Goal: Find specific page/section: Find specific page/section

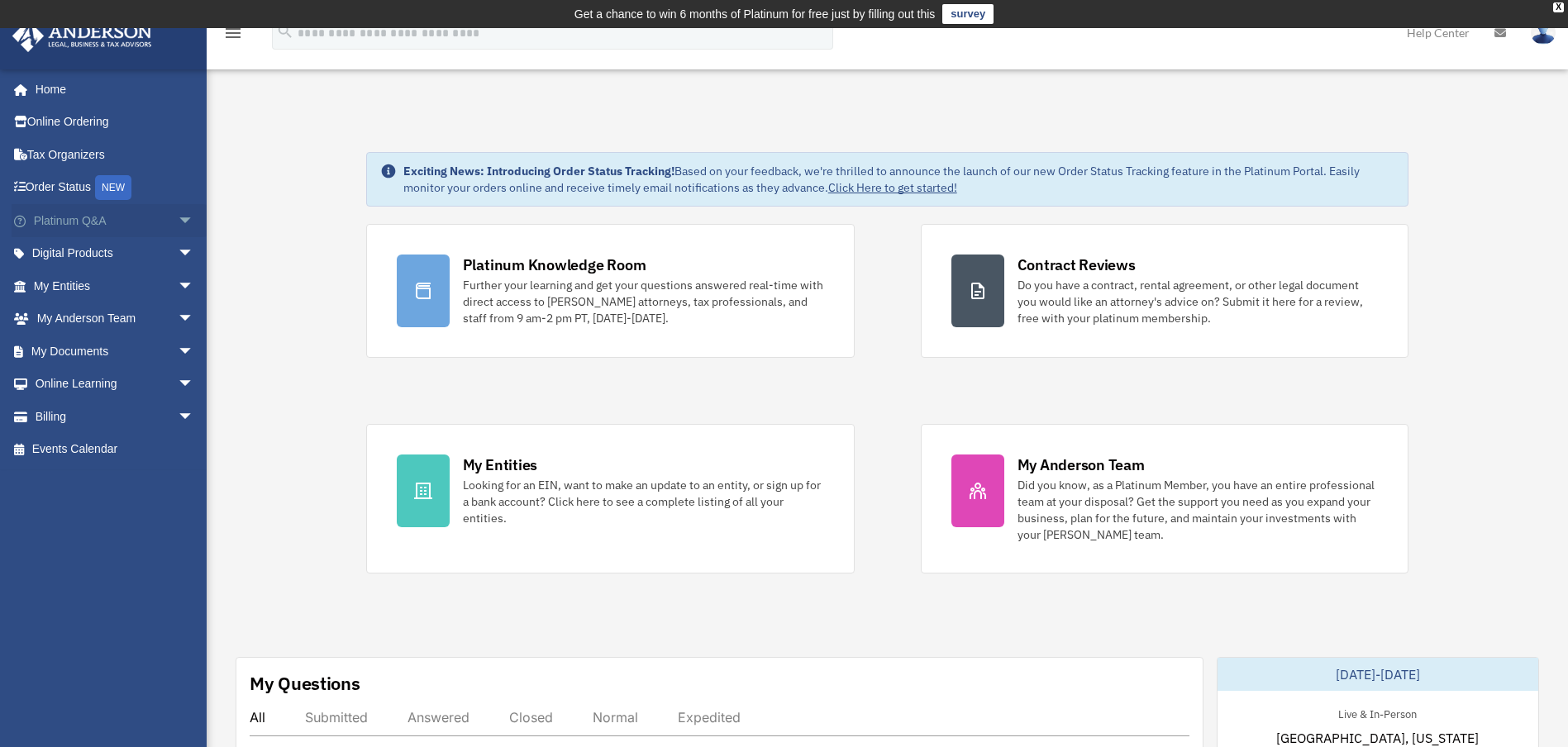
click at [177, 219] on span "arrow_drop_down" at bounding box center [193, 221] width 33 height 34
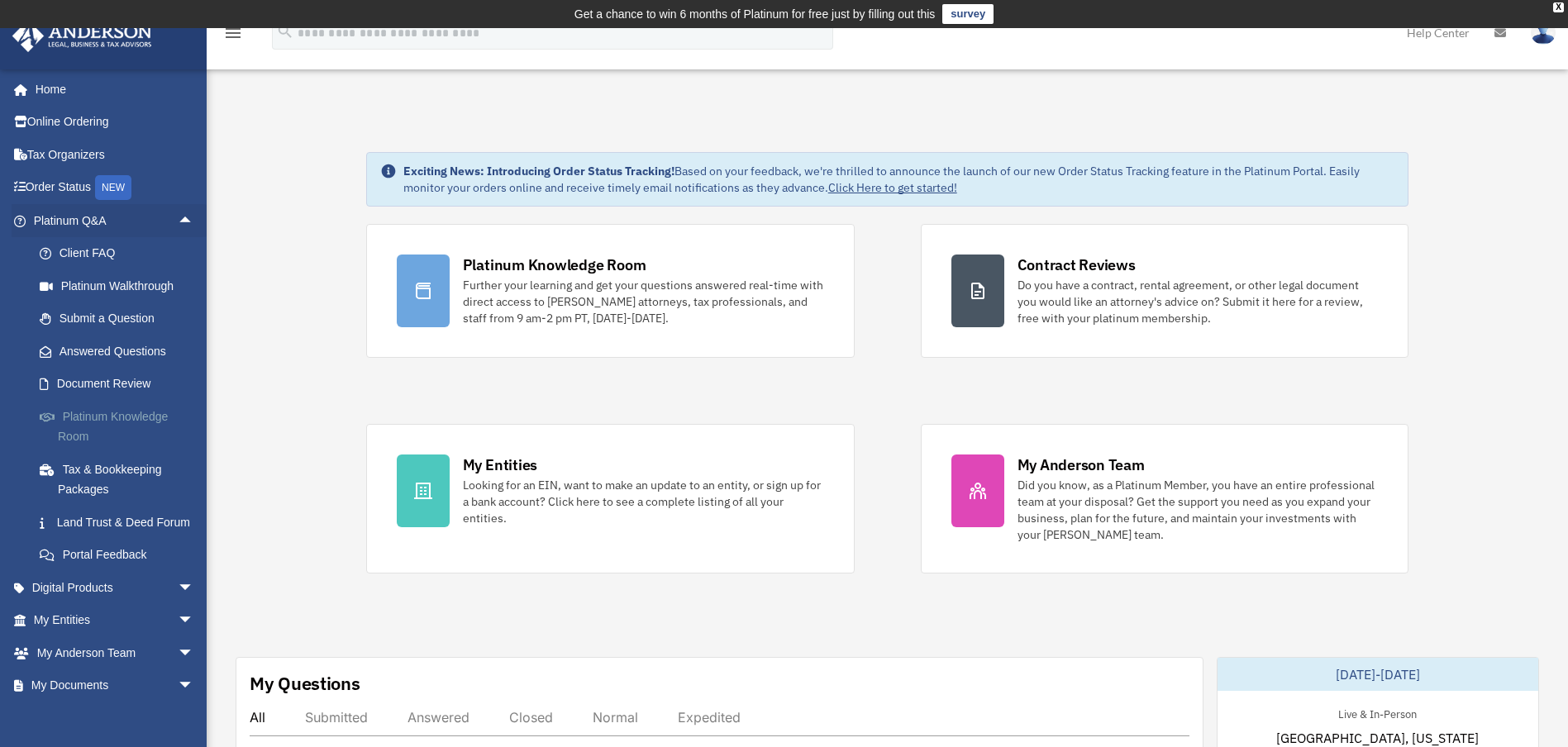
click at [115, 411] on link "Platinum Knowledge Room" at bounding box center [121, 426] width 196 height 53
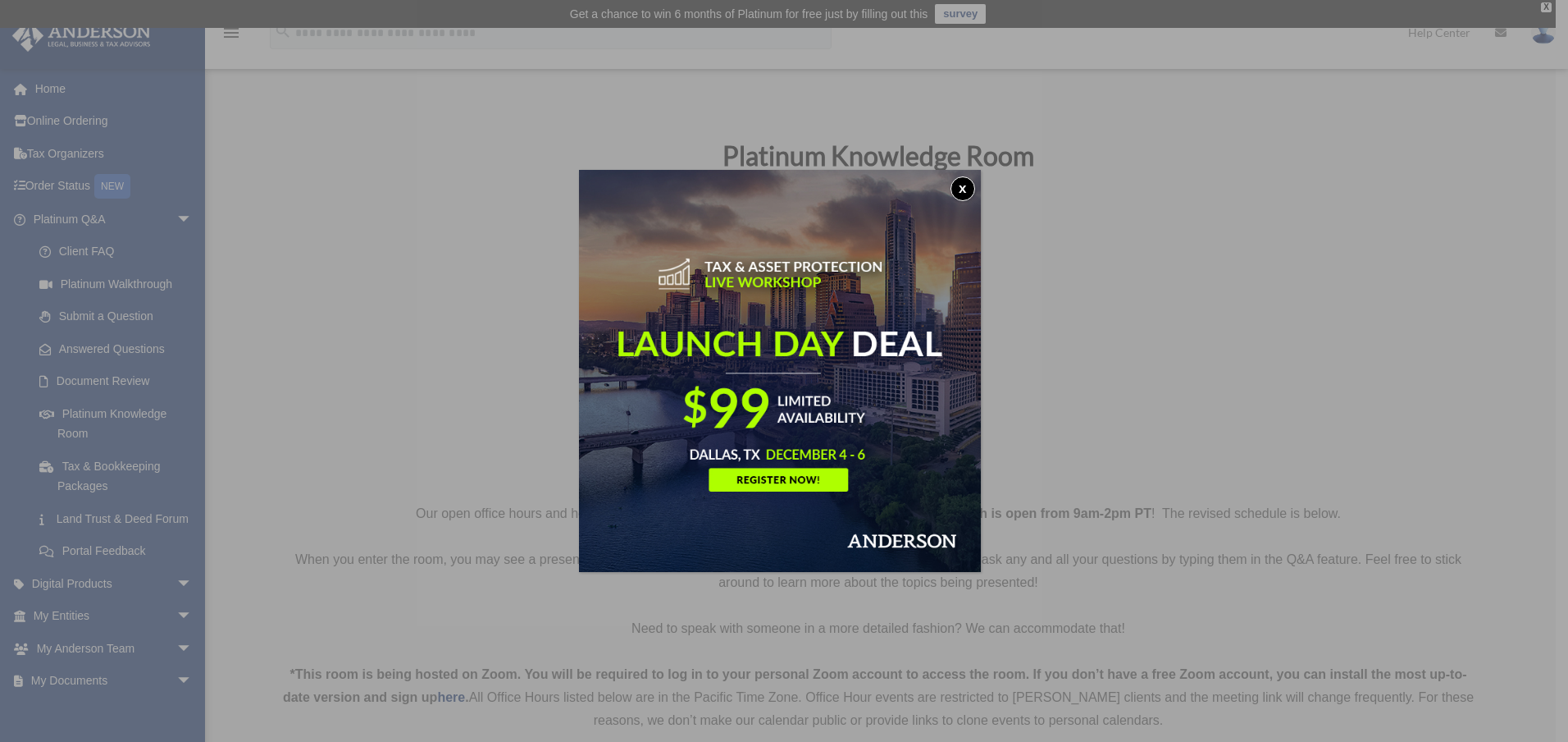
click at [964, 186] on button "x" at bounding box center [962, 188] width 25 height 25
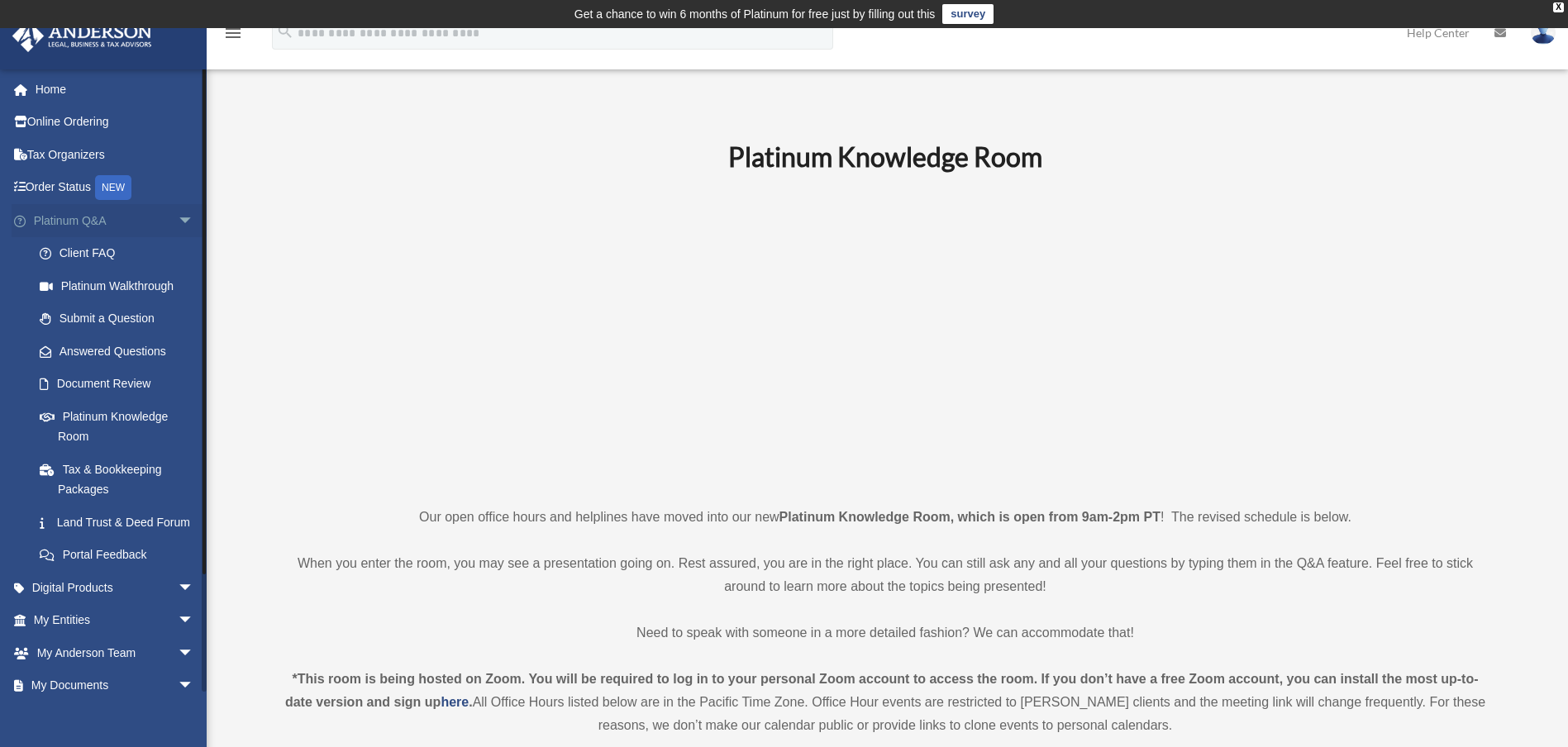
click at [177, 218] on span "arrow_drop_down" at bounding box center [193, 221] width 33 height 34
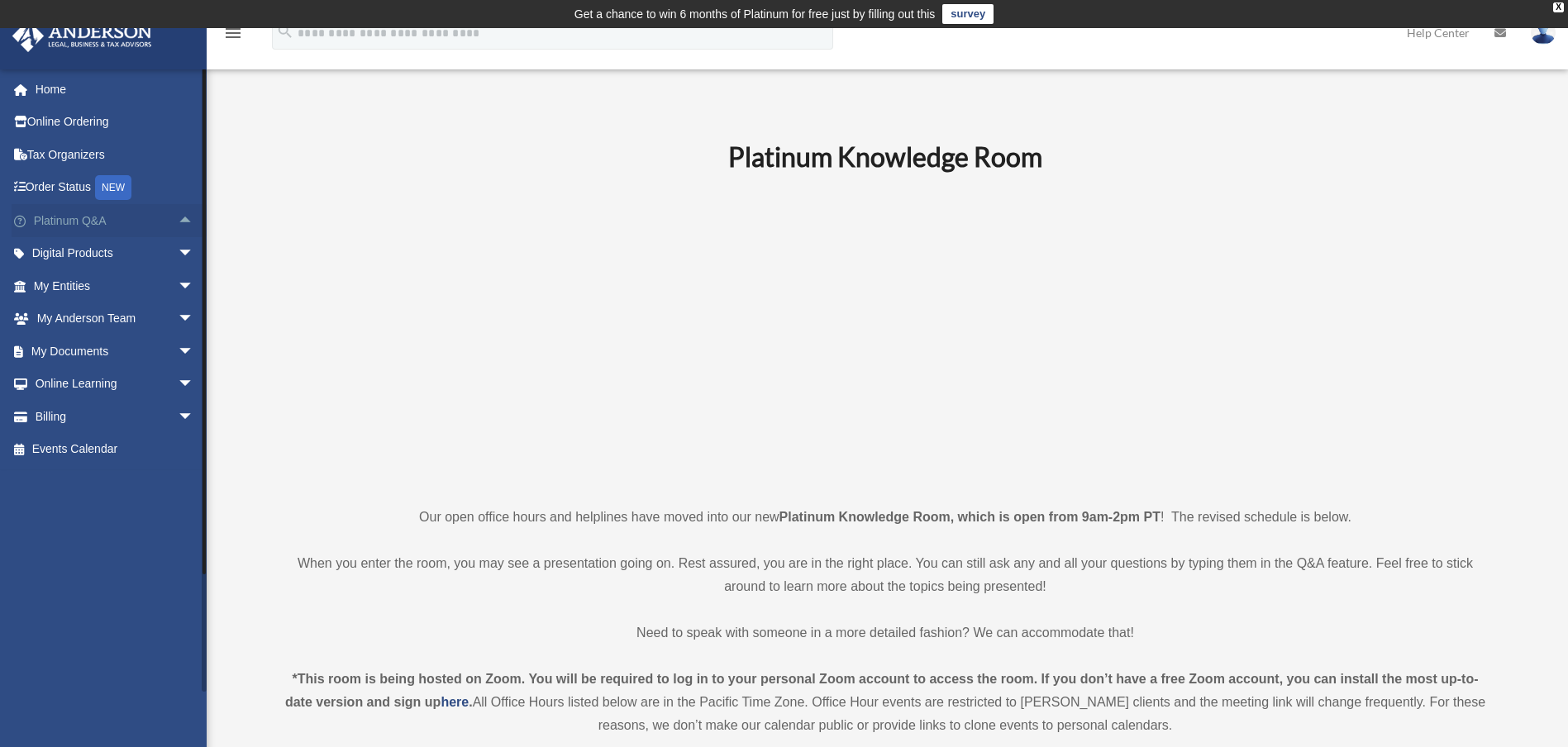
click at [177, 218] on span "arrow_drop_up" at bounding box center [193, 221] width 33 height 34
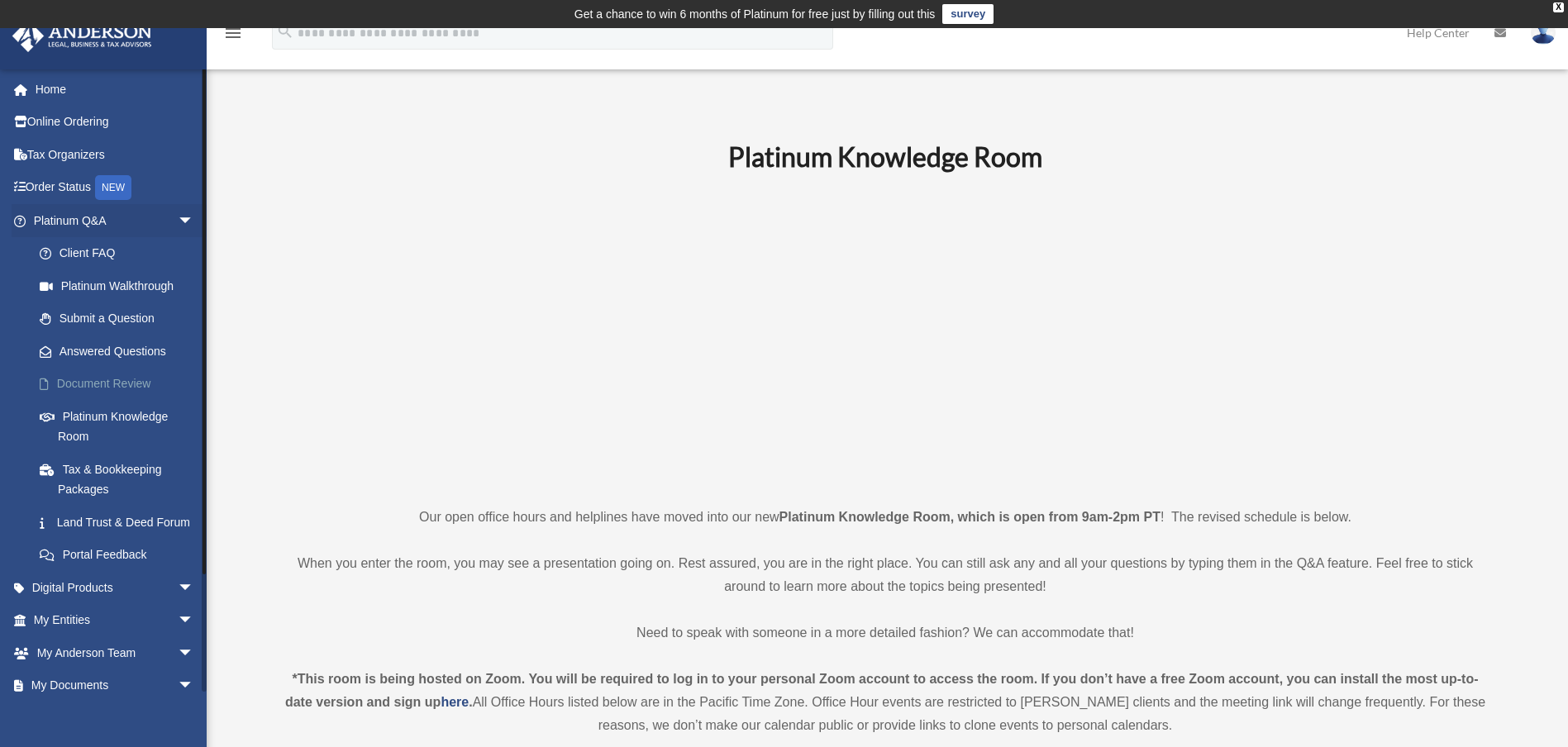
click at [117, 383] on link "Document Review" at bounding box center [121, 383] width 196 height 33
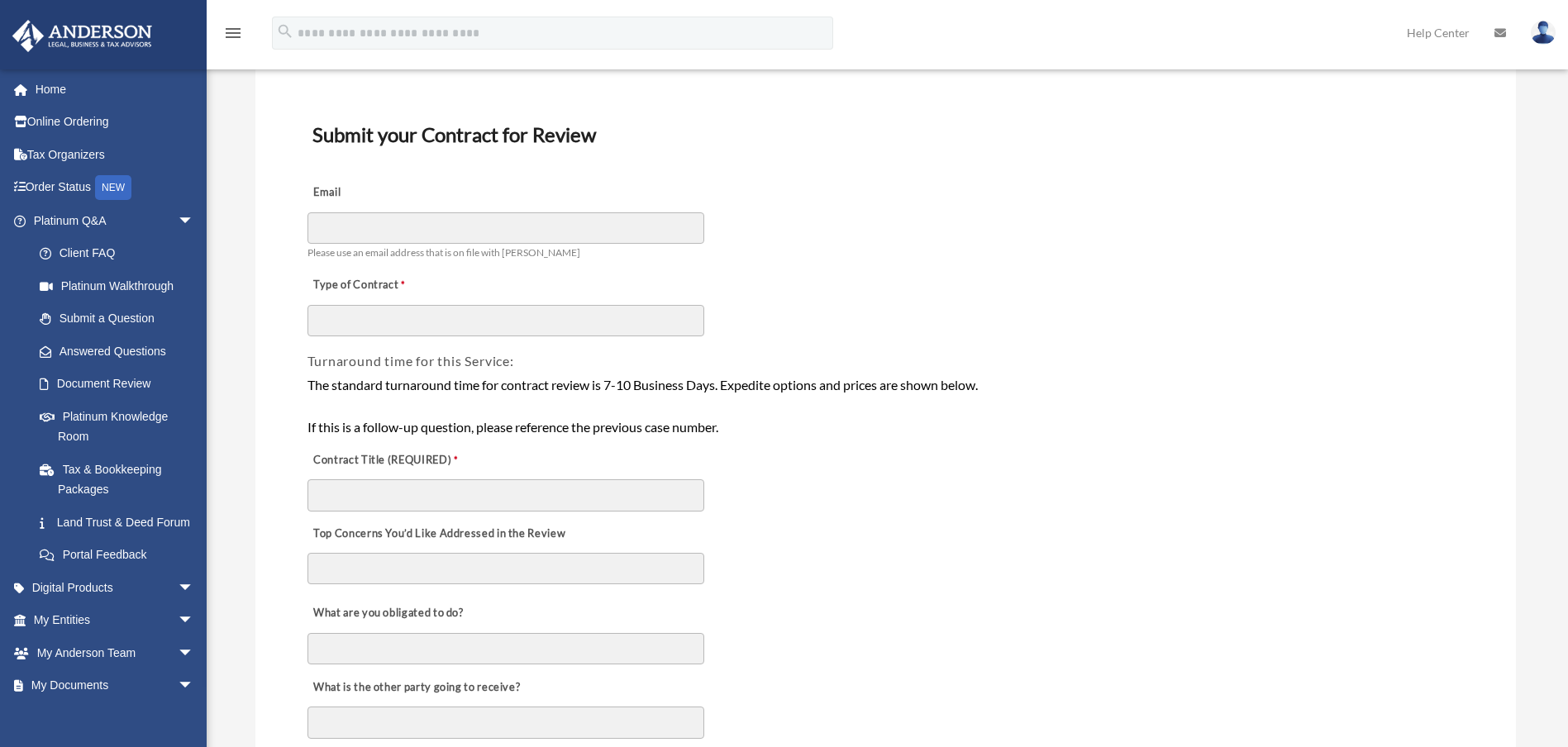
scroll to position [82, 0]
